Goal: Information Seeking & Learning: Find specific page/section

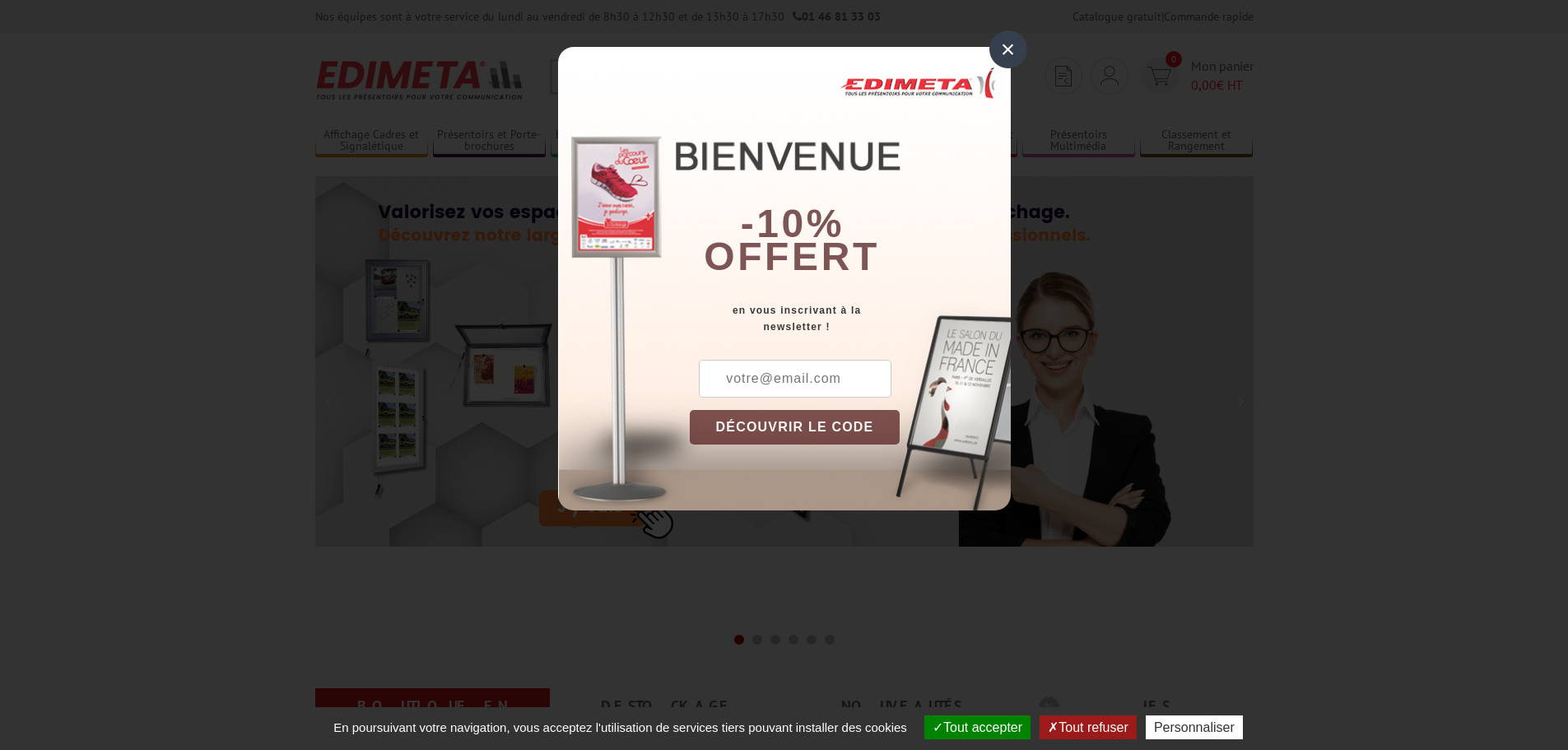
click at [1004, 53] on div "×" at bounding box center [1009, 50] width 38 height 38
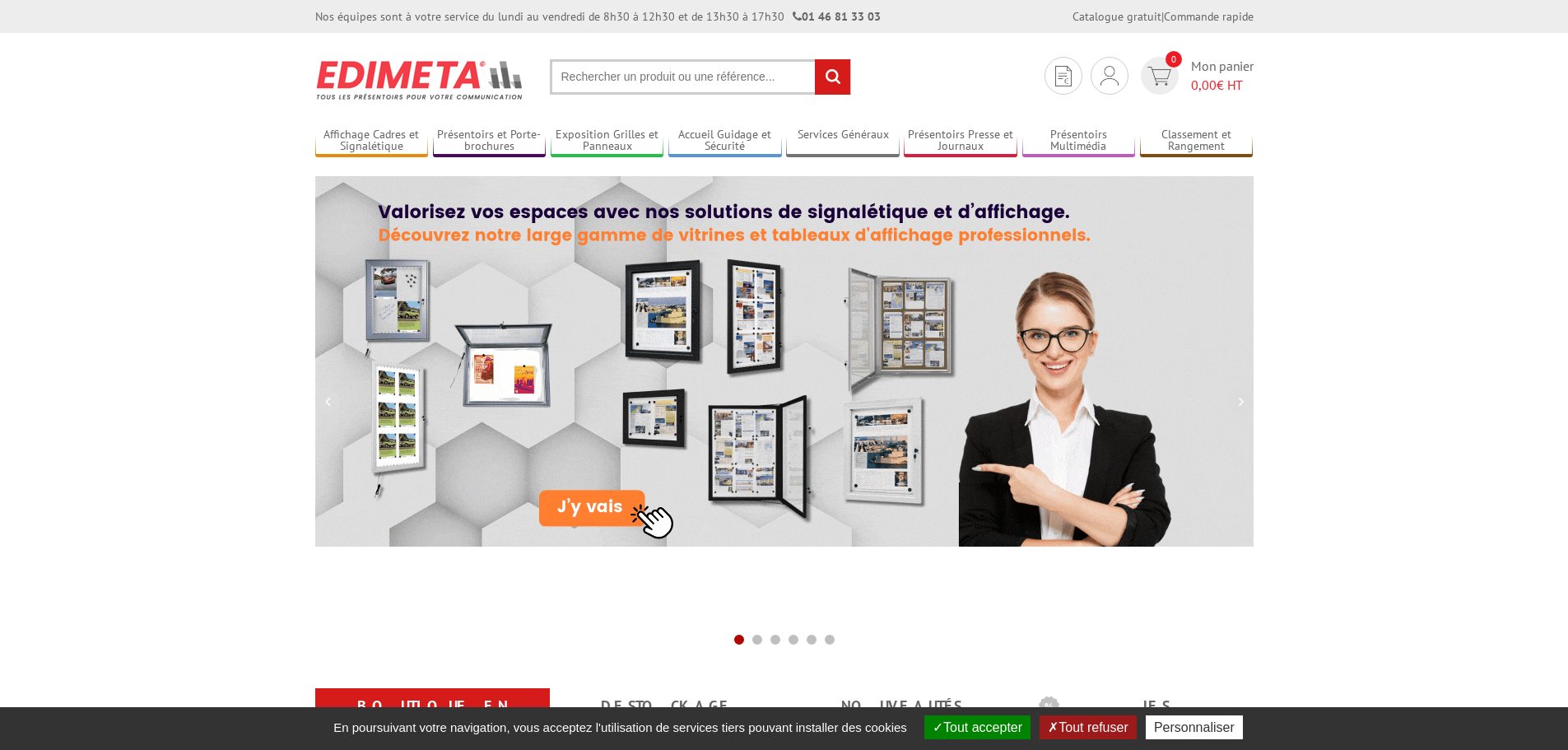
click at [636, 81] on input "text" at bounding box center [700, 76] width 301 height 35
paste input "Tableau de présences et d'absences"
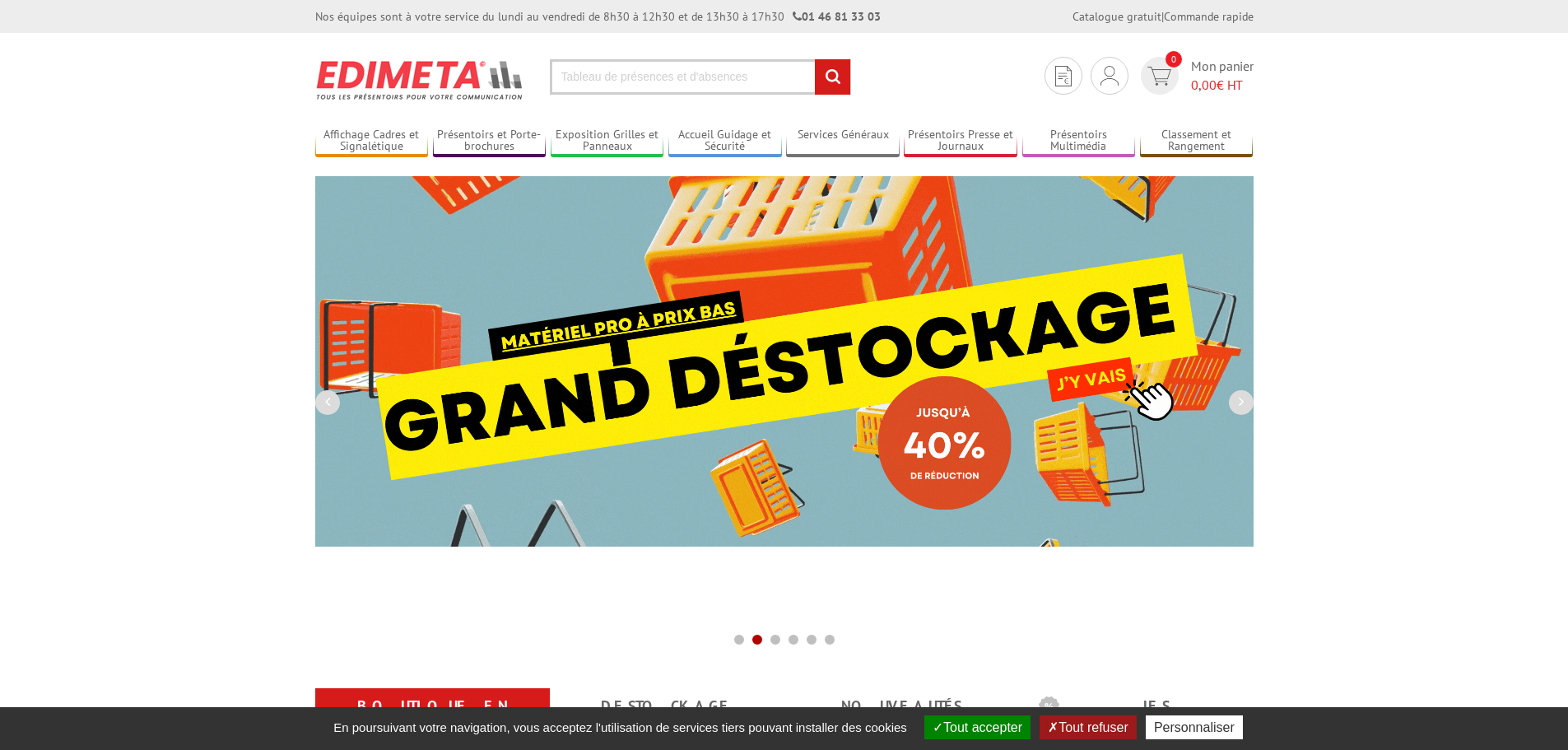
type input "Tableau de présences et d'absences"
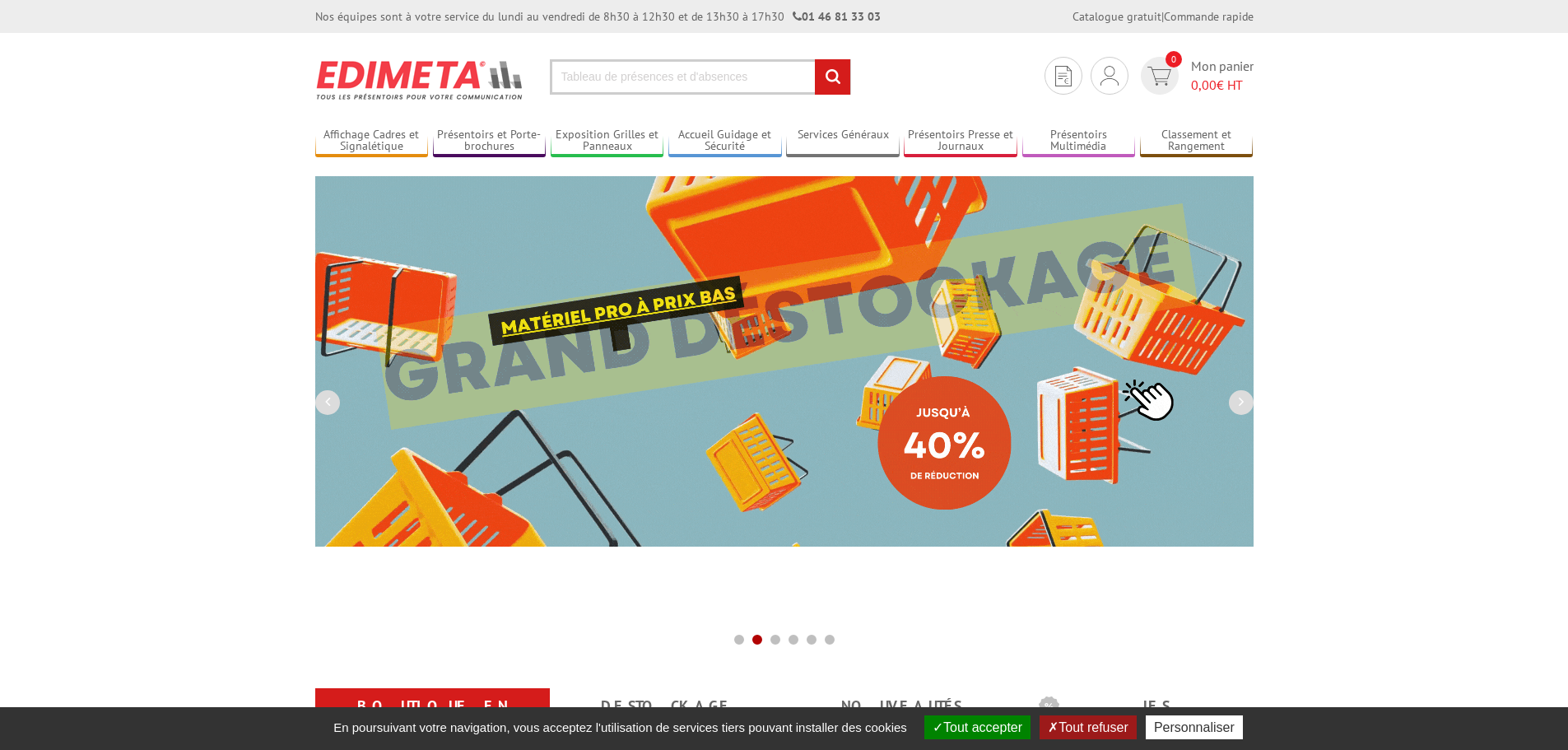
click at [815, 59] on input "rechercher" at bounding box center [832, 76] width 35 height 35
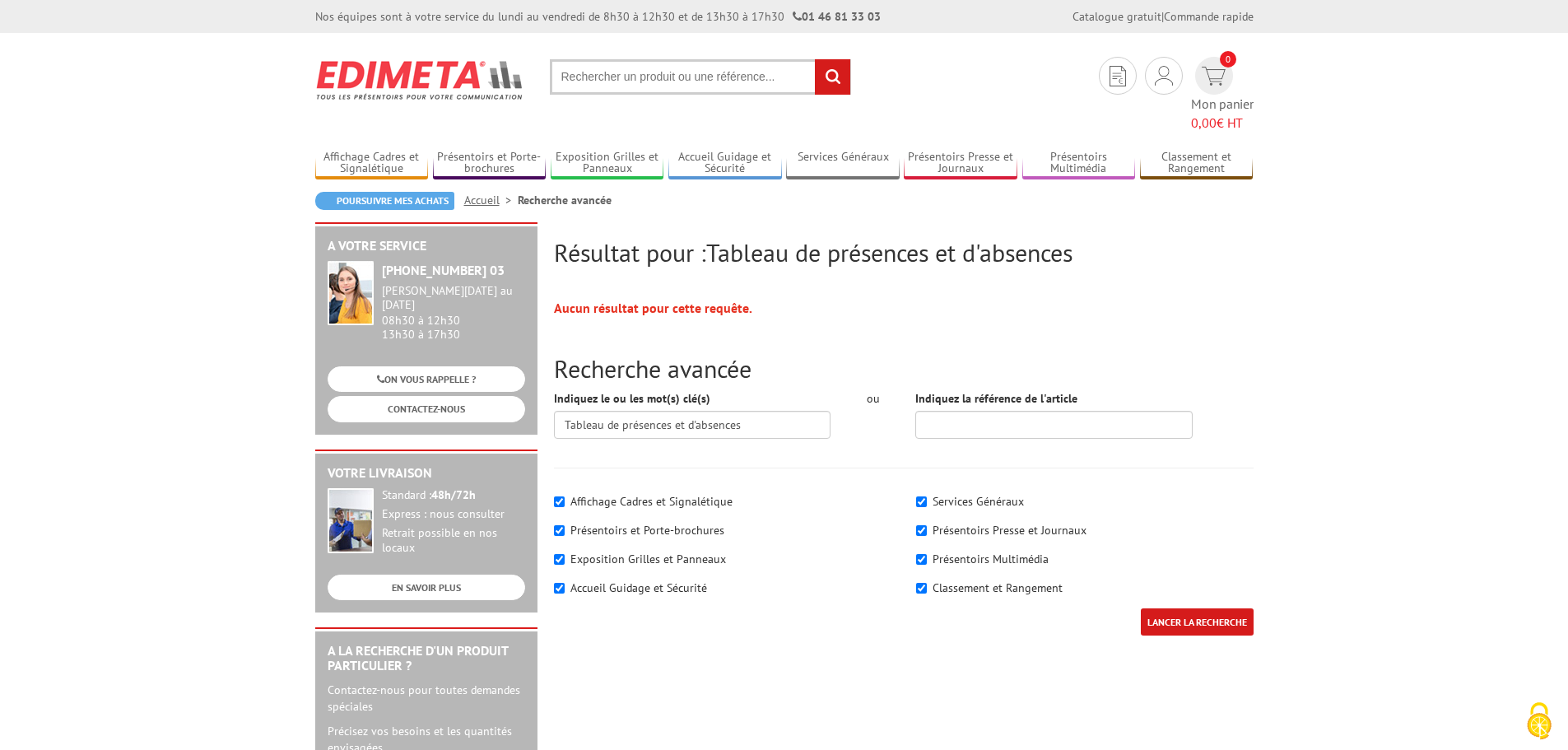
click at [676, 495] on label "Affichage Cadres et Signalétique" at bounding box center [651, 502] width 162 height 14
click at [565, 496] on input"] "Affichage Cadres et Signalétique" at bounding box center [559, 502] width 11 height 11
click at [675, 495] on label "Affichage Cadres et Signalétique" at bounding box center [651, 502] width 162 height 14
click at [565, 496] on input"] "Affichage Cadres et Signalétique" at bounding box center [559, 502] width 11 height 11
checkbox input"] "true"
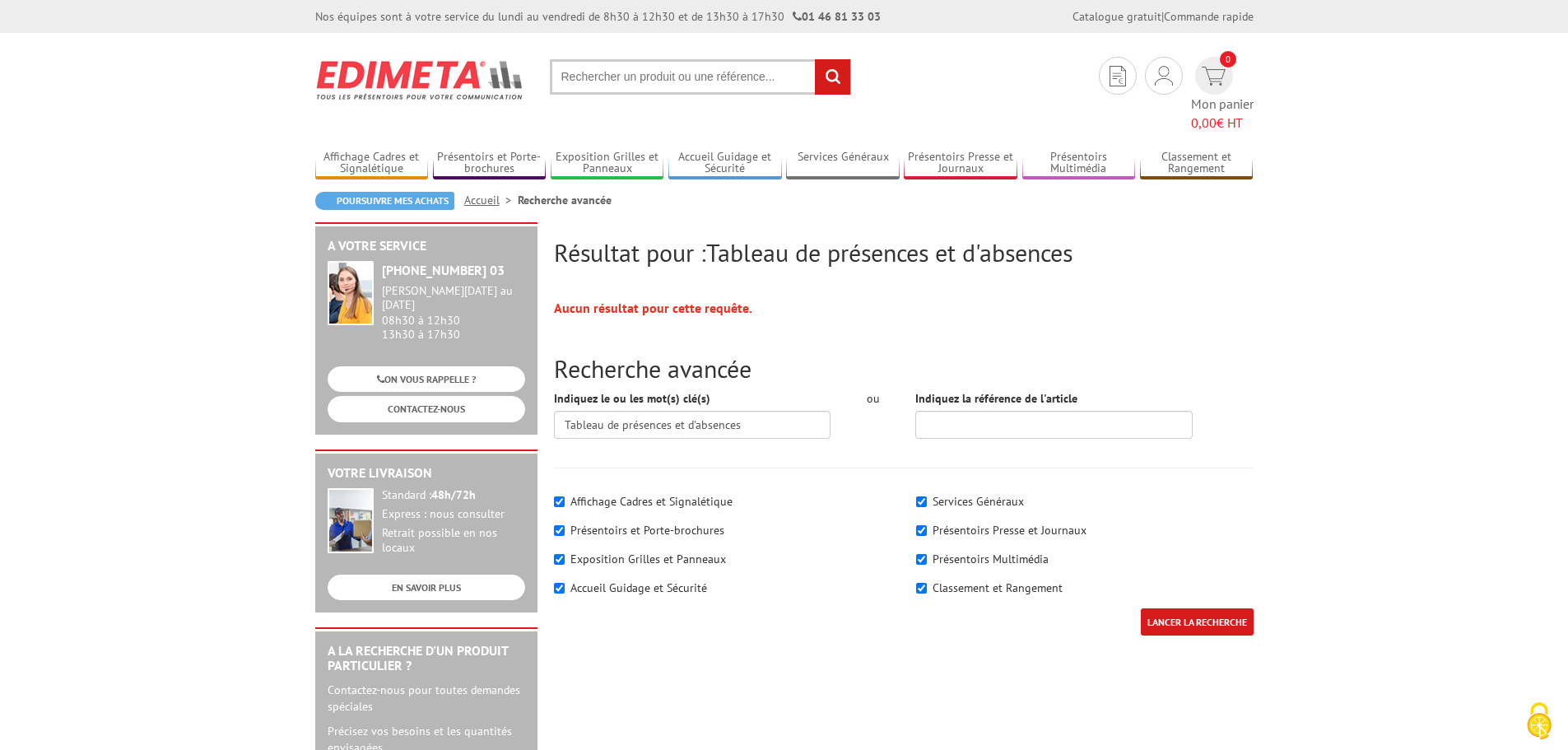
click at [1202, 609] on input "LANCER LA RECHERCHE" at bounding box center [1197, 622] width 113 height 27
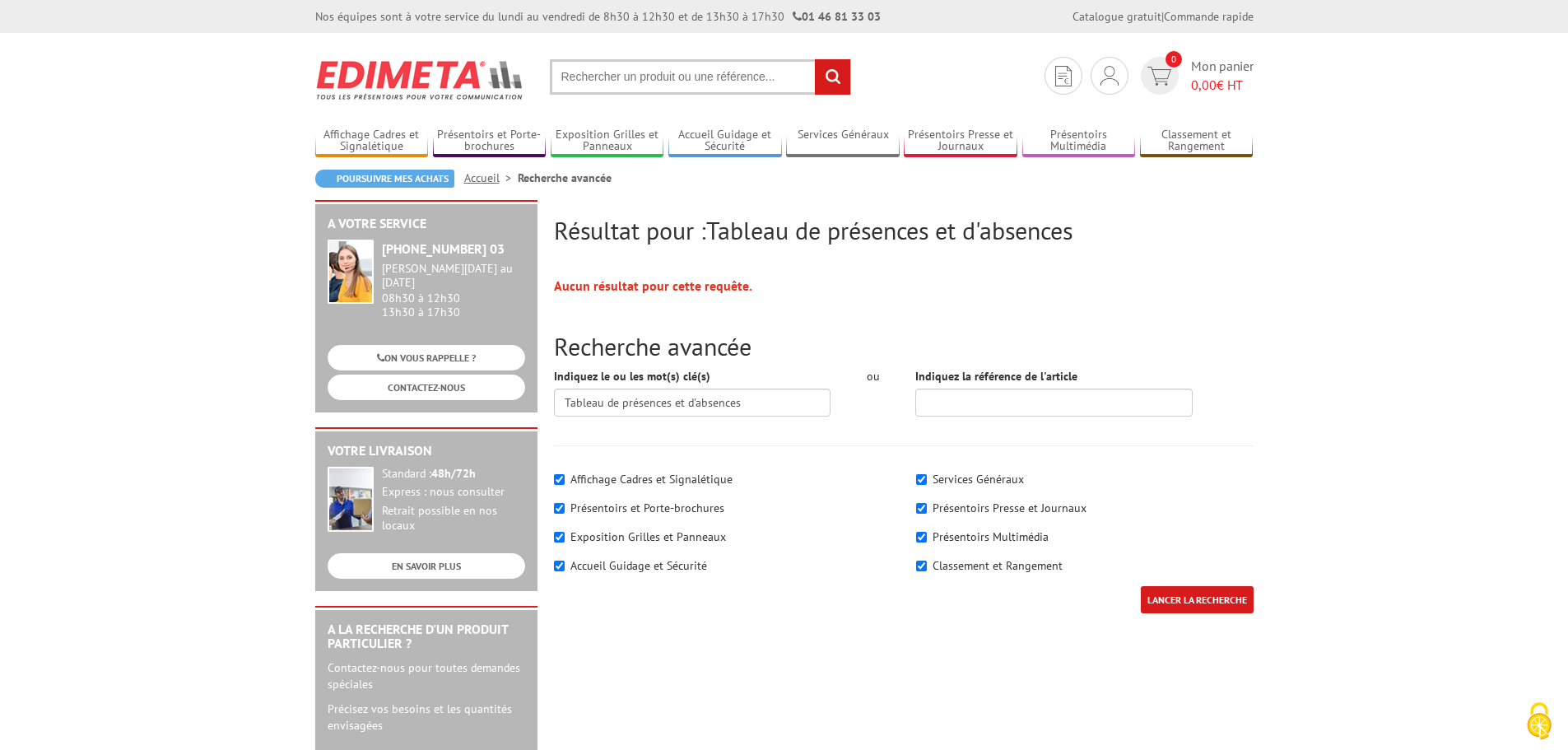
click at [664, 75] on input "text" at bounding box center [700, 76] width 301 height 35
